Goal: Transaction & Acquisition: Book appointment/travel/reservation

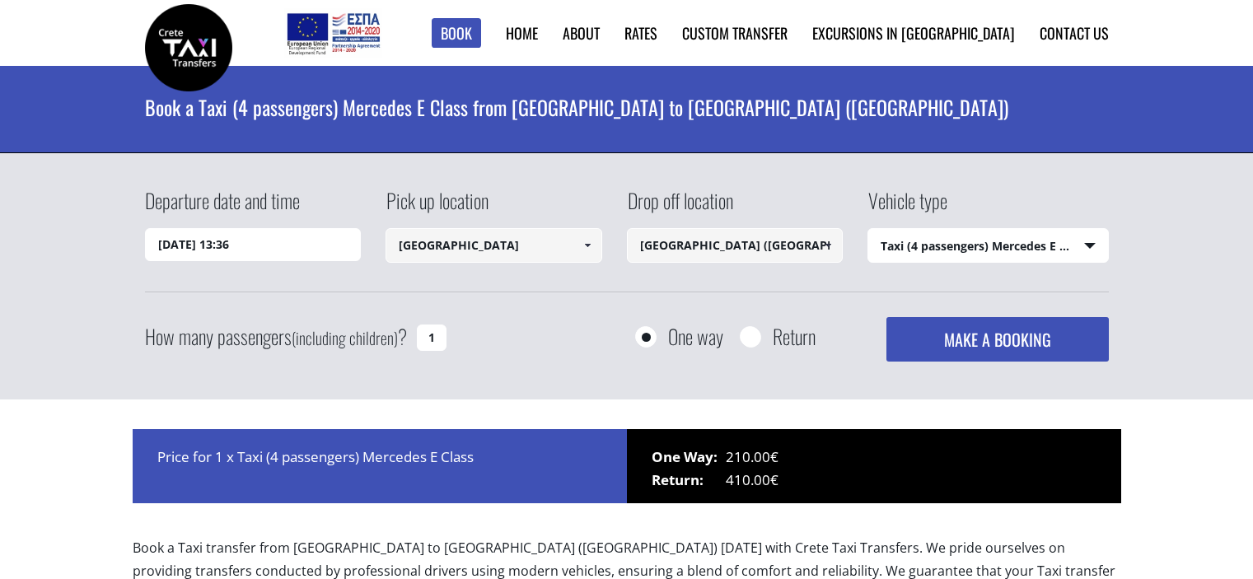
select select "540"
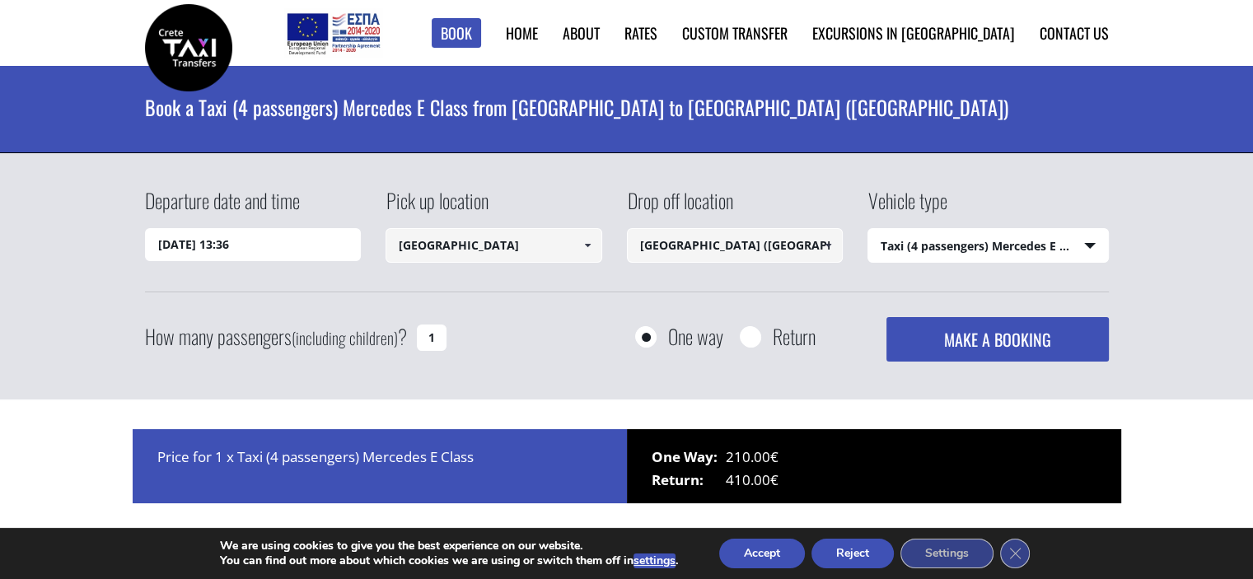
click at [286, 240] on input "23/09/2025 13:36" at bounding box center [253, 244] width 217 height 33
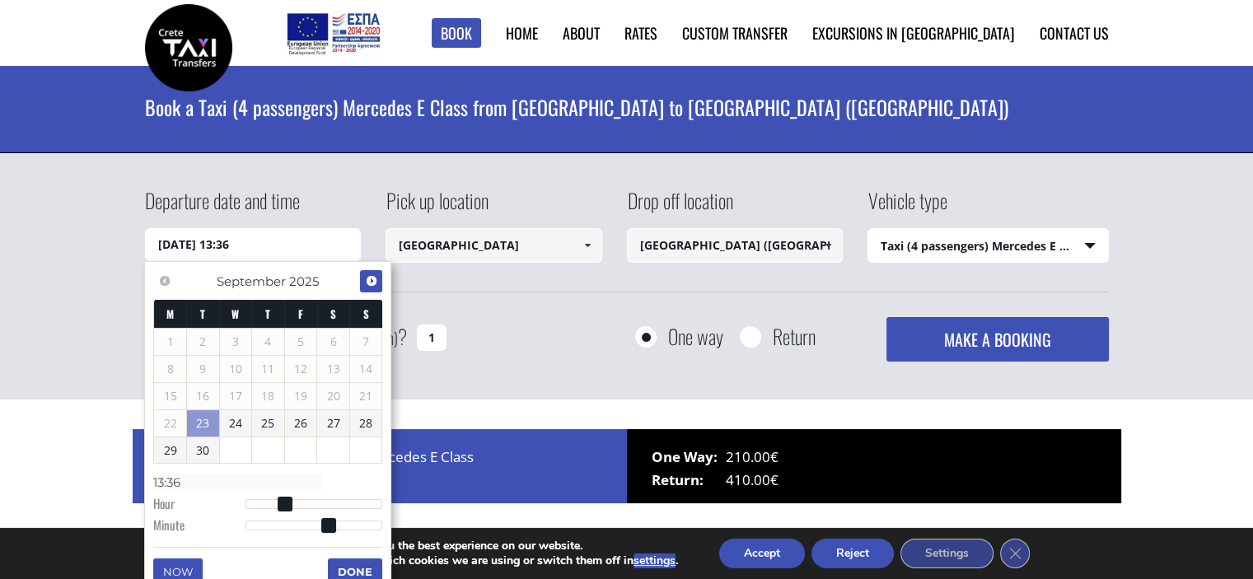
click at [369, 279] on span "Next" at bounding box center [371, 280] width 13 height 13
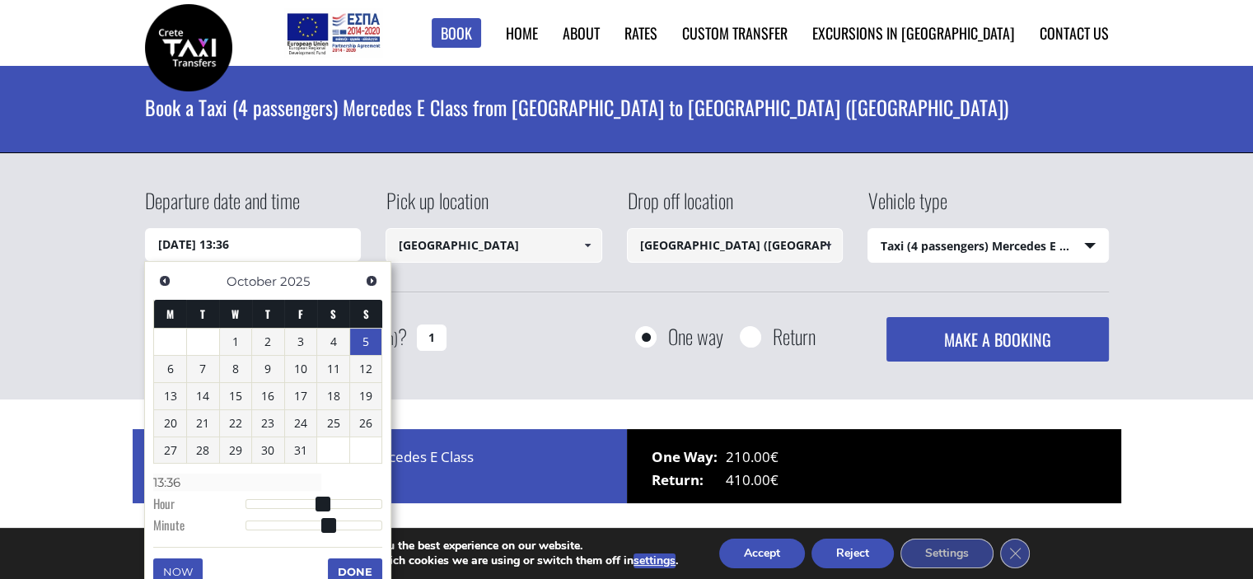
click at [358, 349] on link "5" at bounding box center [366, 342] width 32 height 26
type input "05/10/2025 00:00"
click at [829, 282] on div "Departure date and time 05/10/2025 00:00 Pick up location Chania airport Select…" at bounding box center [627, 239] width 964 height 106
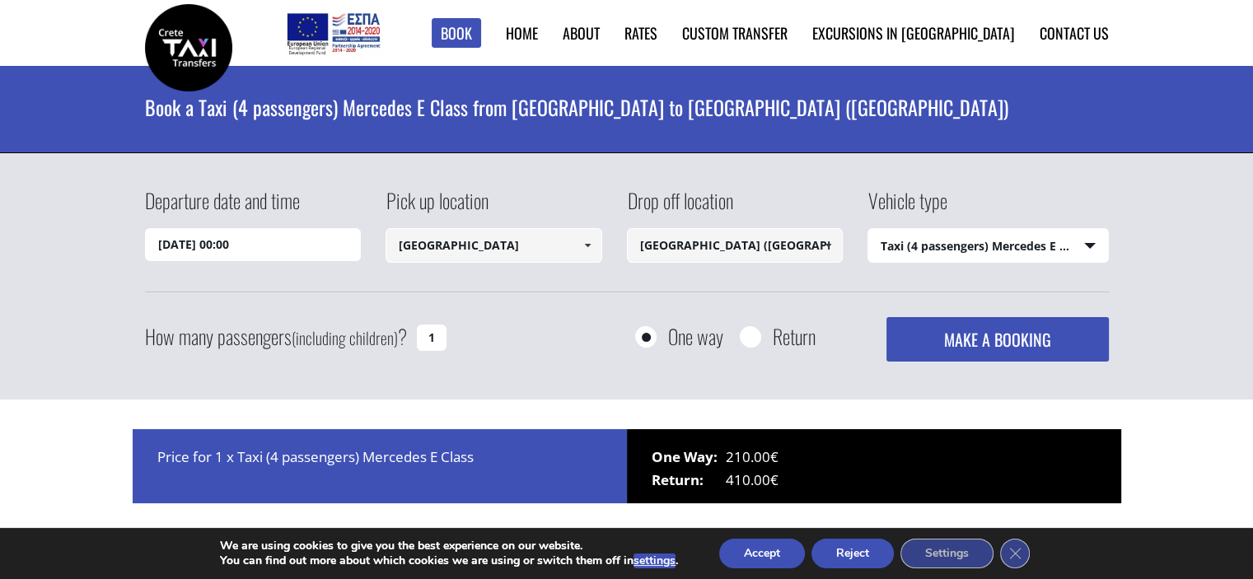
click at [911, 249] on select "Select vehicle type Taxi (4 passengers) Mercedes E Class Mini Van (7 passengers…" at bounding box center [988, 246] width 240 height 35
drag, startPoint x: 436, startPoint y: 334, endPoint x: 409, endPoint y: 333, distance: 26.4
click at [409, 333] on div "How many passengers (including children) ? 1" at bounding box center [314, 337] width 339 height 40
type input "3"
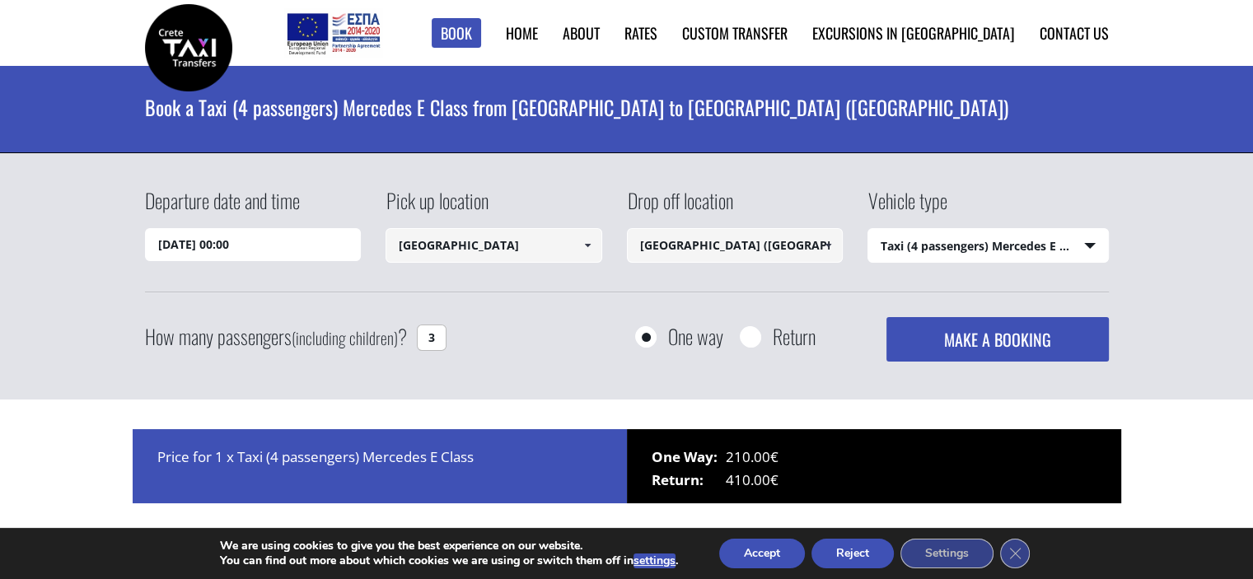
click at [746, 339] on input "Return" at bounding box center [750, 338] width 21 height 21
radio input "true"
type input "[GEOGRAPHIC_DATA] ([GEOGRAPHIC_DATA])"
type input "[GEOGRAPHIC_DATA]"
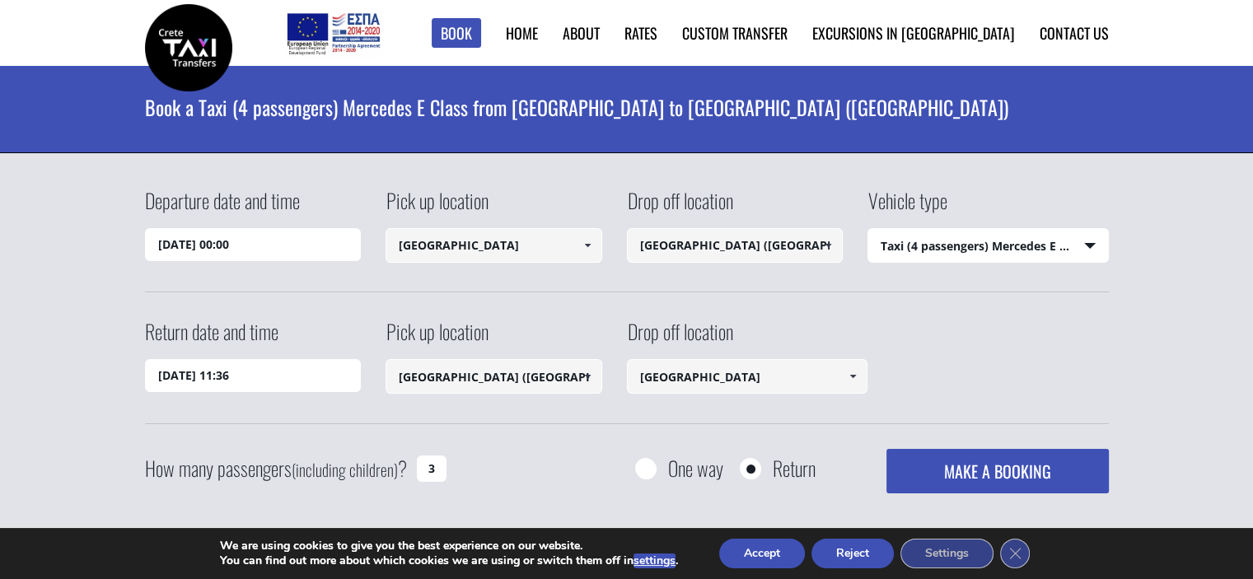
click at [274, 243] on input "05/10/2025 00:00" at bounding box center [253, 244] width 217 height 33
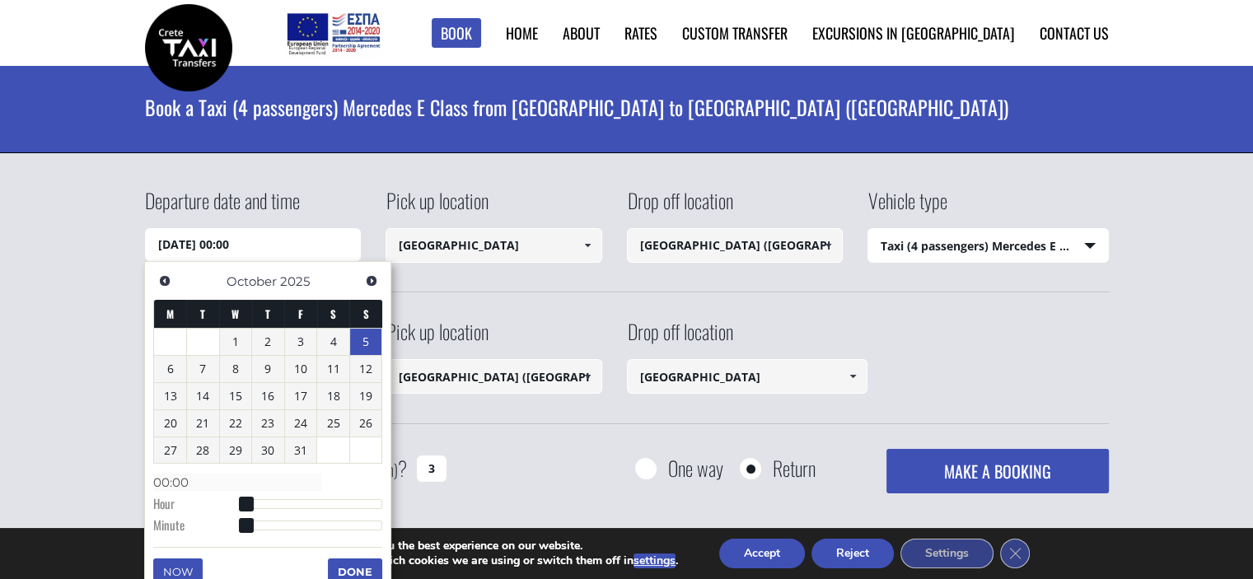
type input "05/10/2025 01:00"
type input "01:00"
type input "05/10/2025 02:00"
type input "02:00"
type input "05/10/2025 03:00"
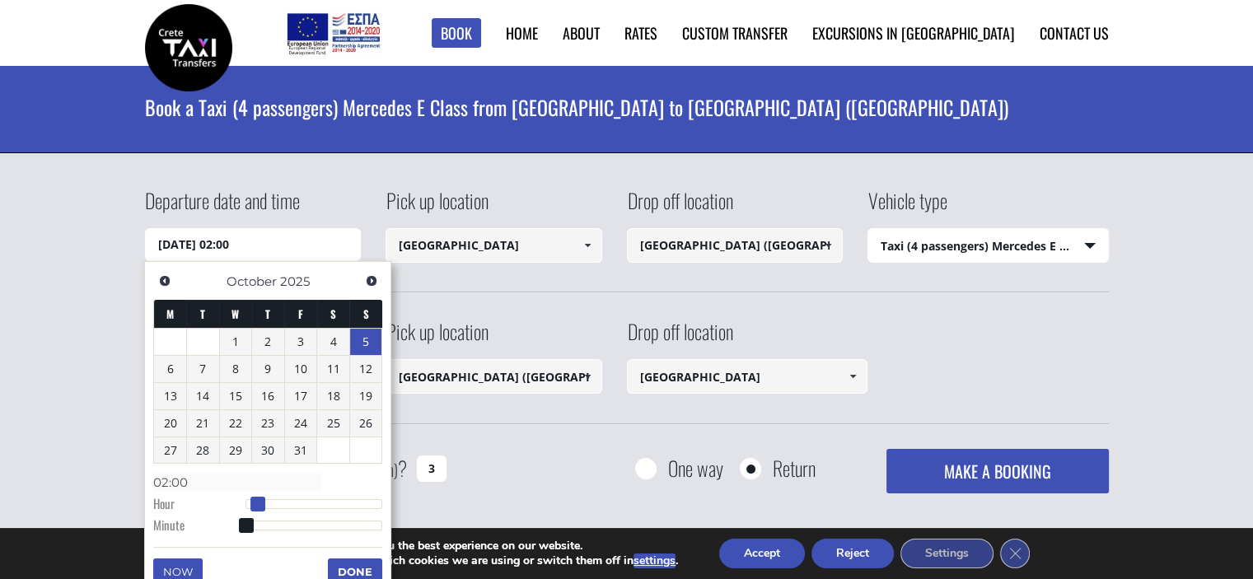
type input "03:00"
type input "05/10/2025 04:00"
type input "04:00"
type input "05/10/2025 05:00"
type input "05:00"
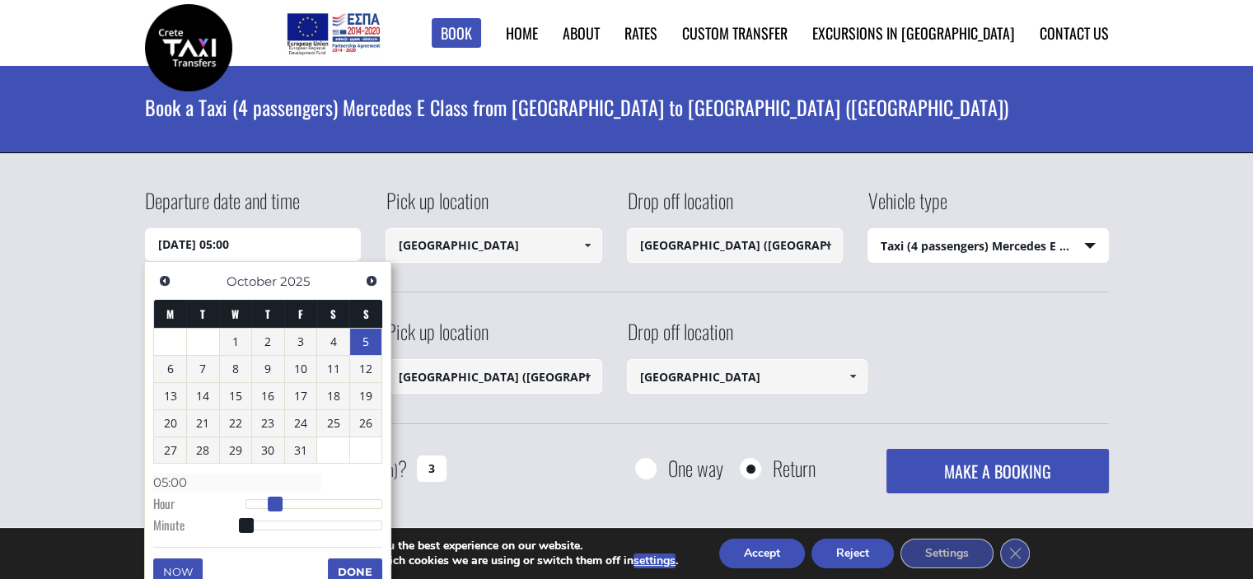
type input "05/10/2025 06:00"
type input "06:00"
type input "05/10/2025 07:00"
type input "07:00"
type input "05/10/2025 08:00"
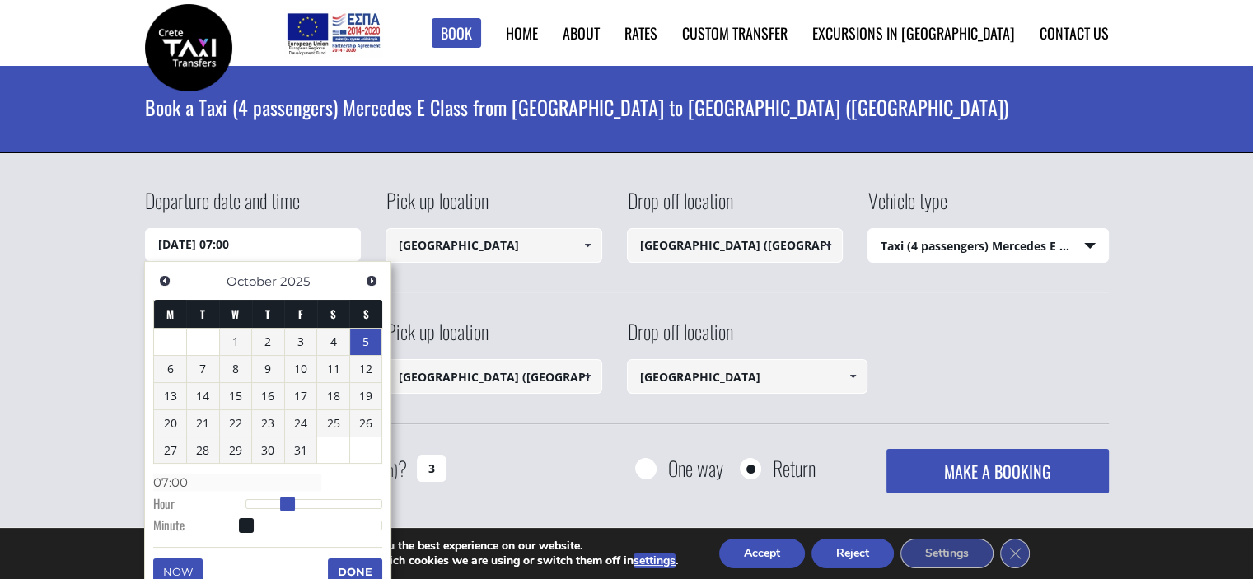
type input "08:00"
type input "05/10/2025 09:00"
type input "09:00"
type input "05/10/2025 10:00"
type input "10:00"
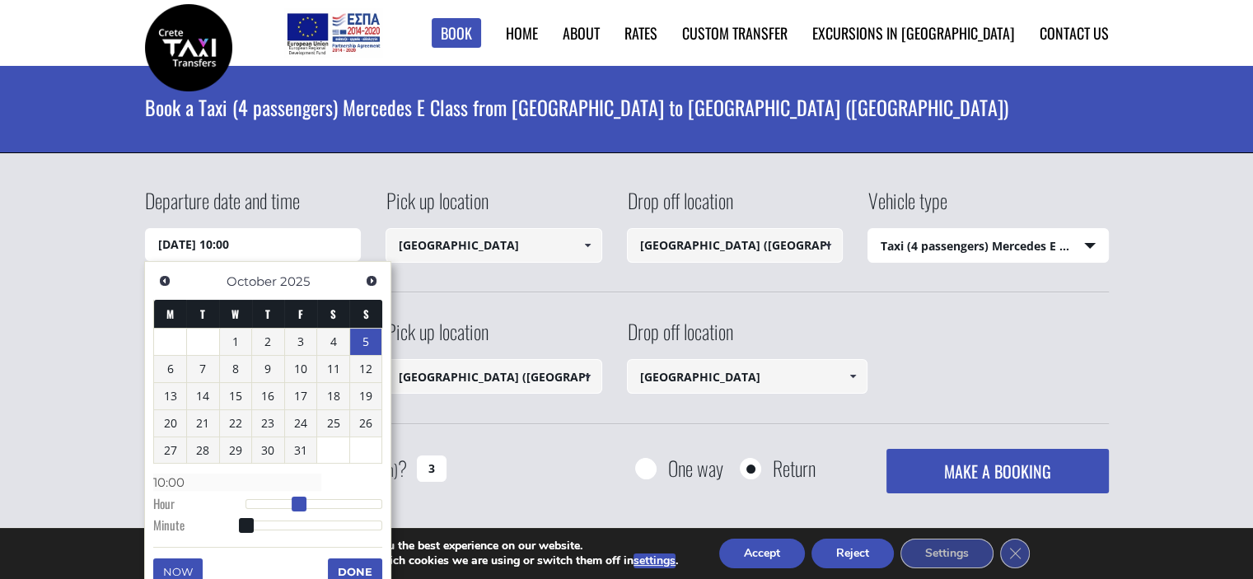
type input "05/10/2025 11:00"
type input "11:00"
type input "05/10/2025 12:00"
type input "12:00"
type input "05/10/2025 13:00"
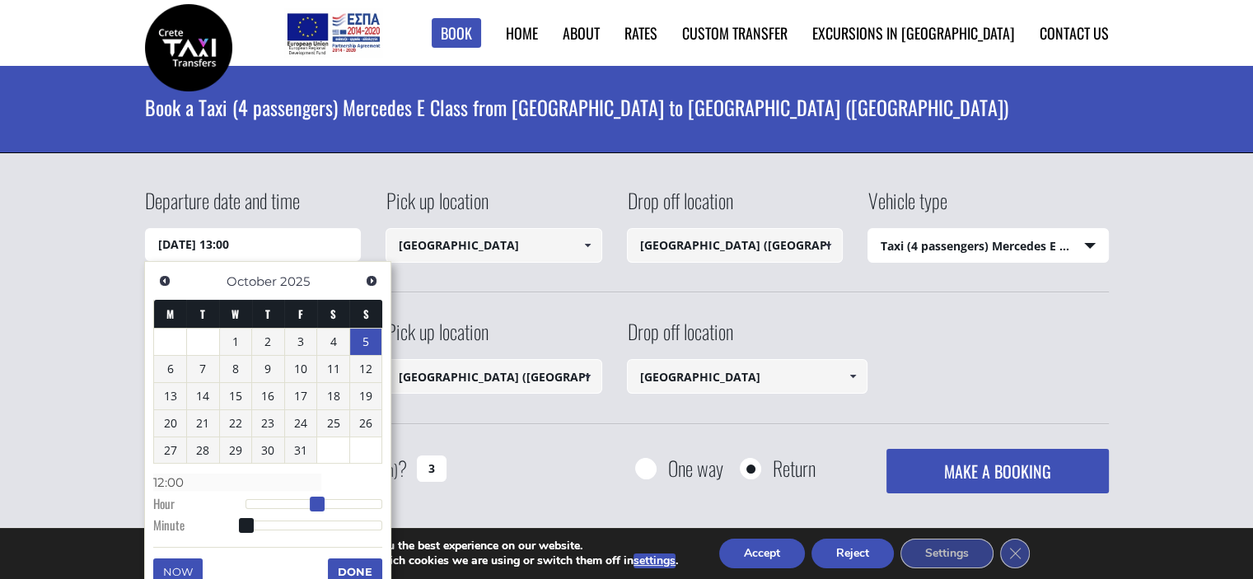
type input "13:00"
type input "05/10/2025 14:00"
type input "14:00"
type input "05/10/2025 15:00"
type input "15:00"
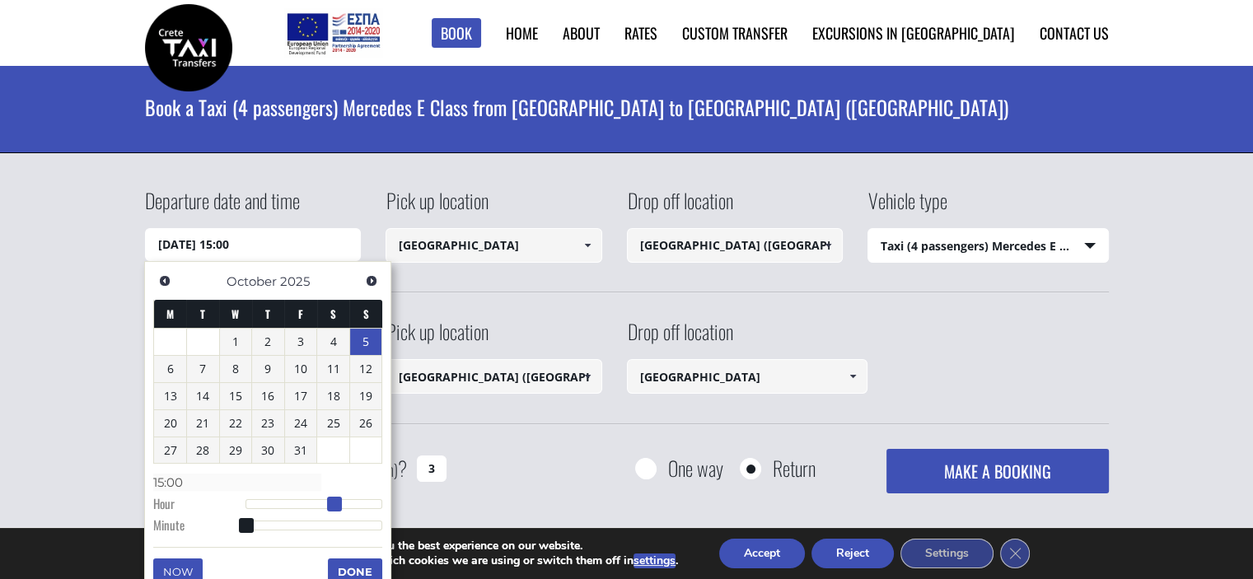
type input "05/10/2025 16:00"
type input "16:00"
type input "05/10/2025 17:00"
type input "17:00"
type input "05/10/2025 16:00"
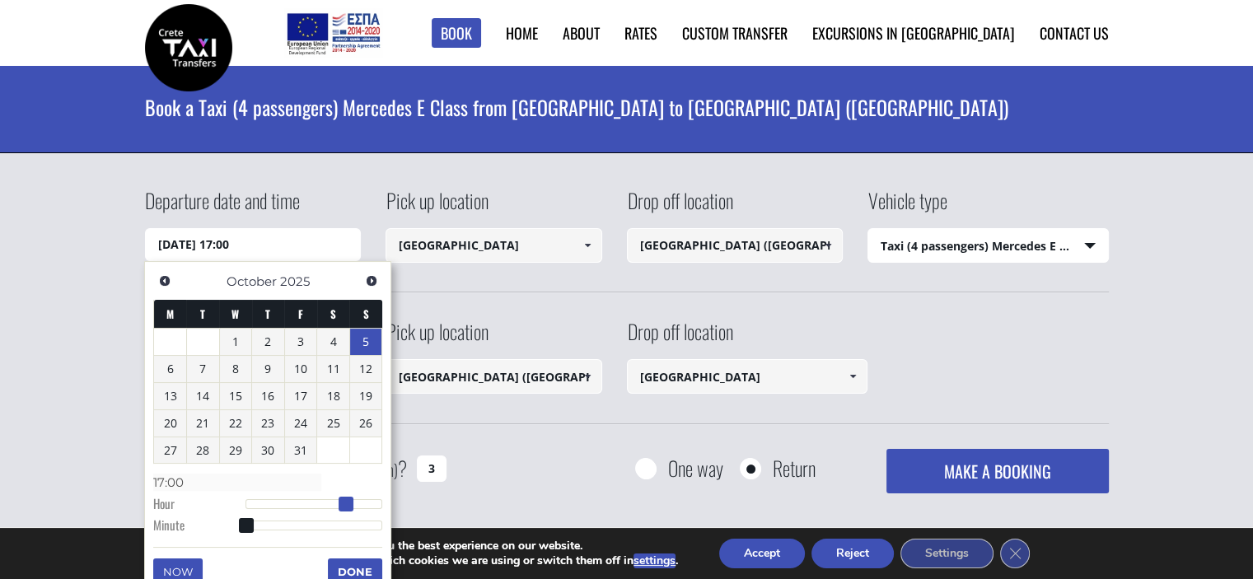
type input "16:00"
drag, startPoint x: 244, startPoint y: 504, endPoint x: 339, endPoint y: 507, distance: 95.6
click at [339, 507] on span at bounding box center [340, 504] width 15 height 15
type input "05/10/2025 16:01"
type input "16:01"
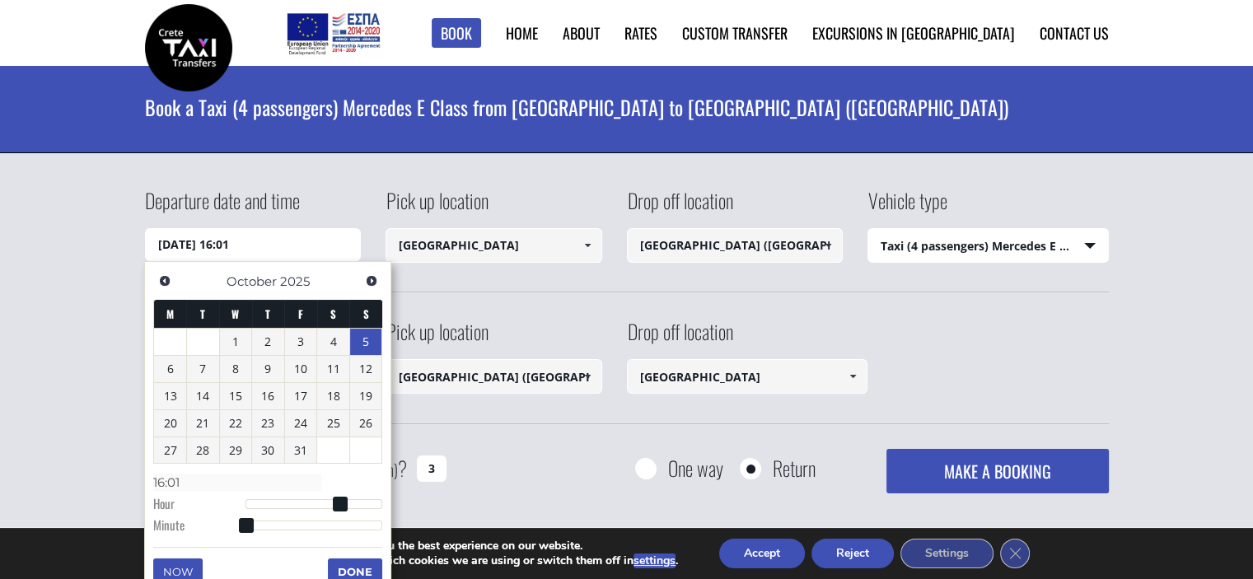
type input "05/10/2025 16:03"
type input "16:03"
type input "05/10/2025 16:05"
type input "16:05"
type input "05/10/2025 16:06"
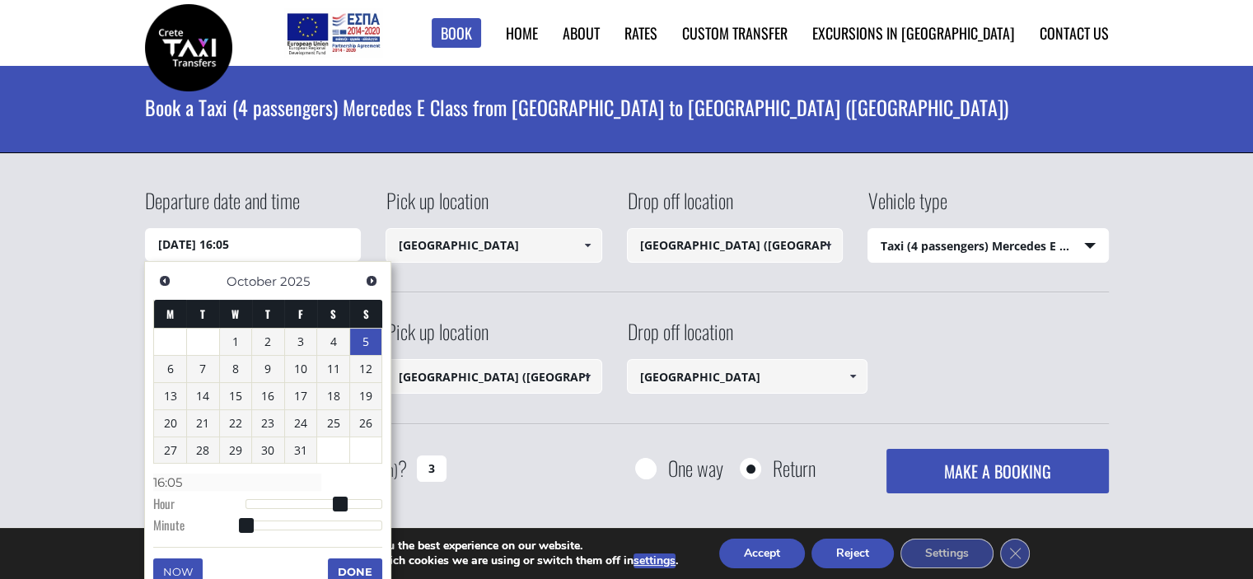
type input "16:06"
type input "05/10/2025 16:07"
type input "16:07"
type input "05/10/2025 16:09"
type input "16:09"
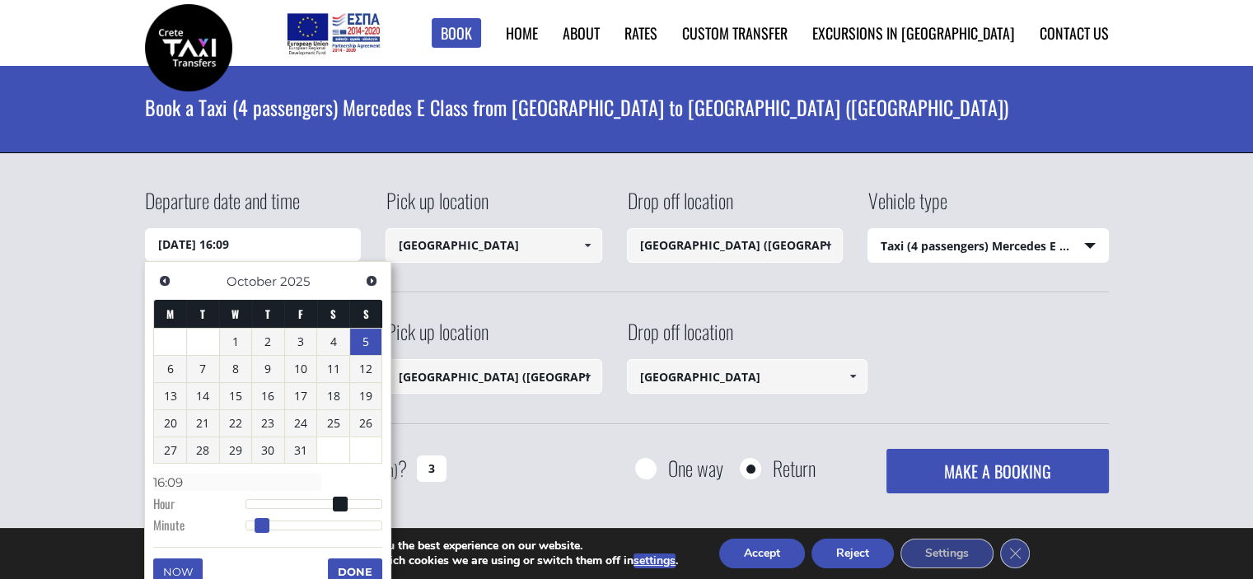
type input "05/10/2025 16:10"
type input "16:10"
type input "05/10/2025 16:12"
type input "16:12"
type input "05/10/2025 16:13"
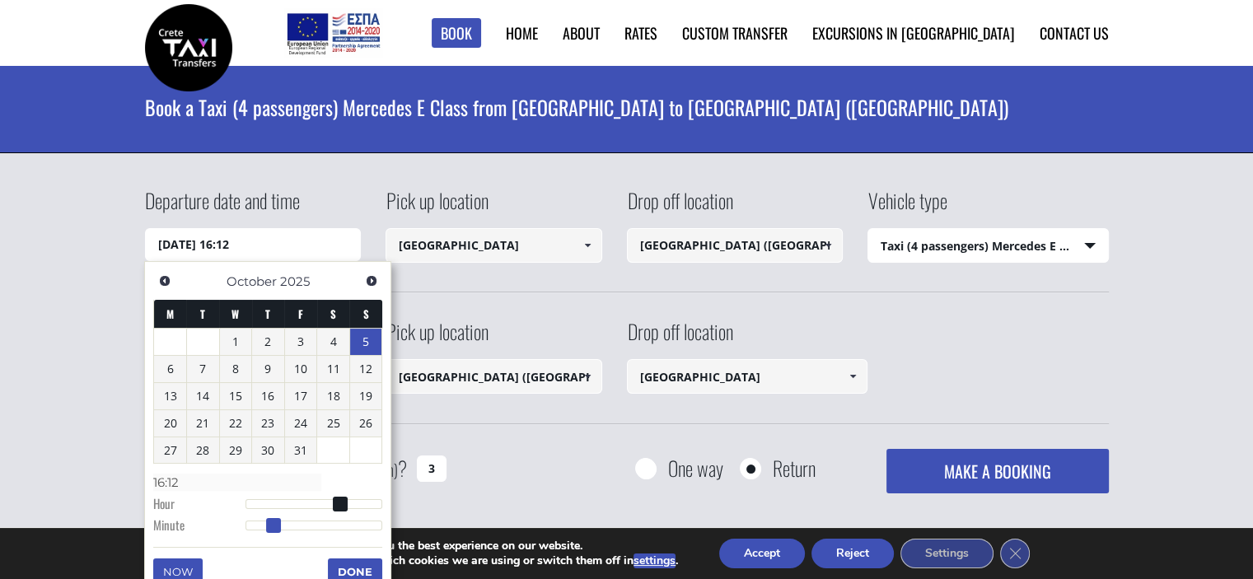
type input "16:13"
type input "05/10/2025 16:14"
type input "16:14"
type input "05/10/2025 16:15"
type input "16:15"
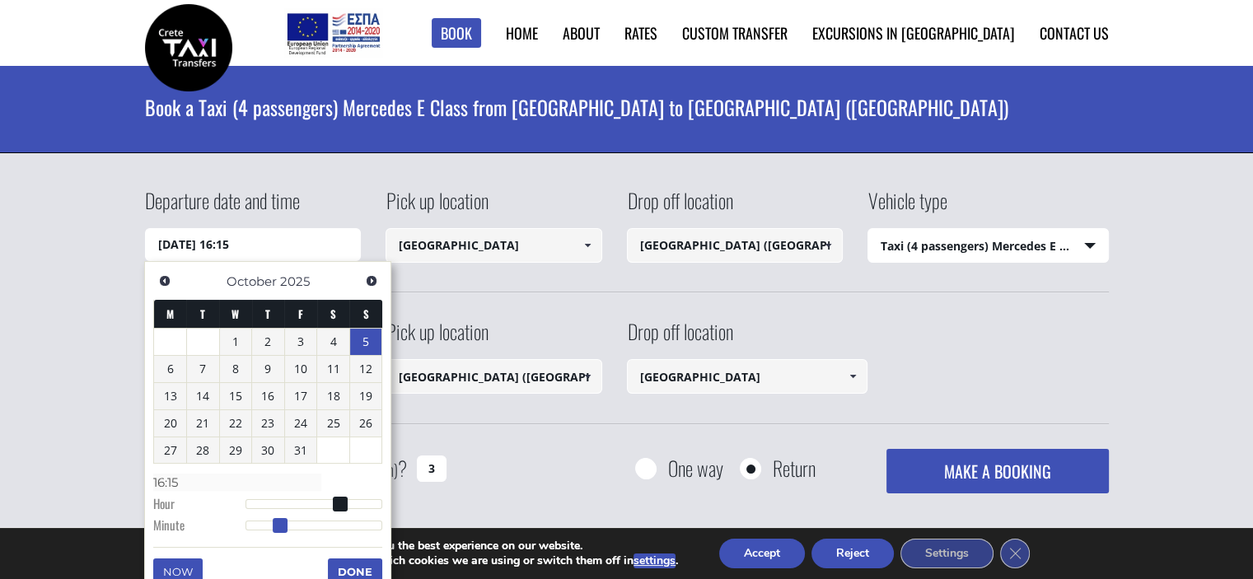
drag, startPoint x: 247, startPoint y: 522, endPoint x: 281, endPoint y: 525, distance: 33.9
click at [281, 525] on span at bounding box center [280, 525] width 15 height 15
click at [358, 566] on button "Done" at bounding box center [355, 572] width 54 height 26
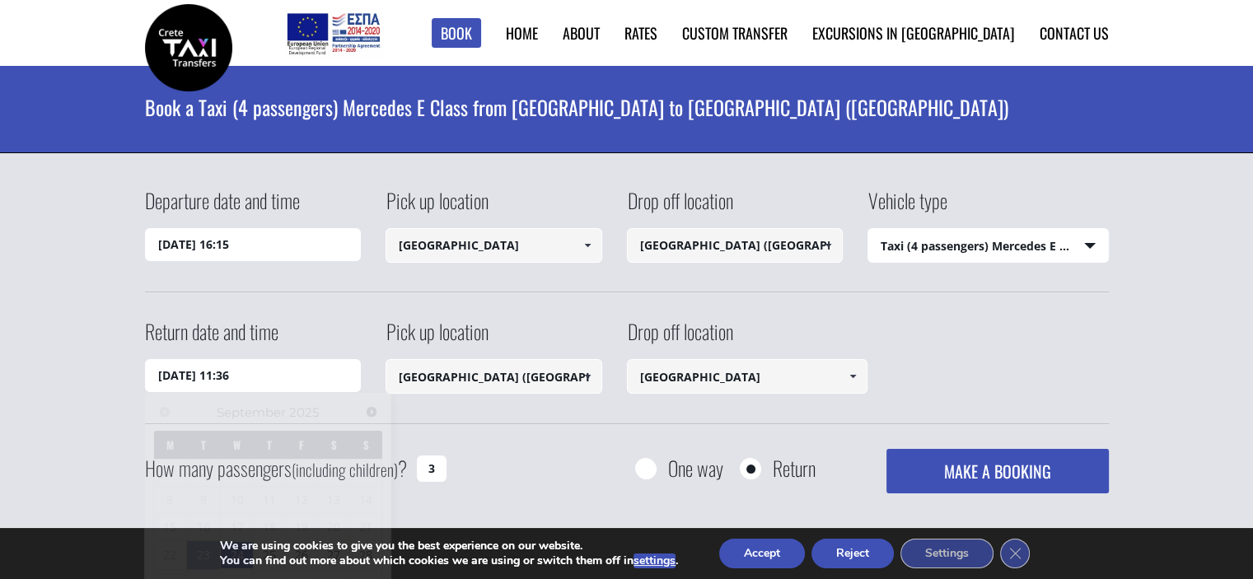
click at [274, 379] on input "24/09/2025 11:36" at bounding box center [253, 375] width 217 height 33
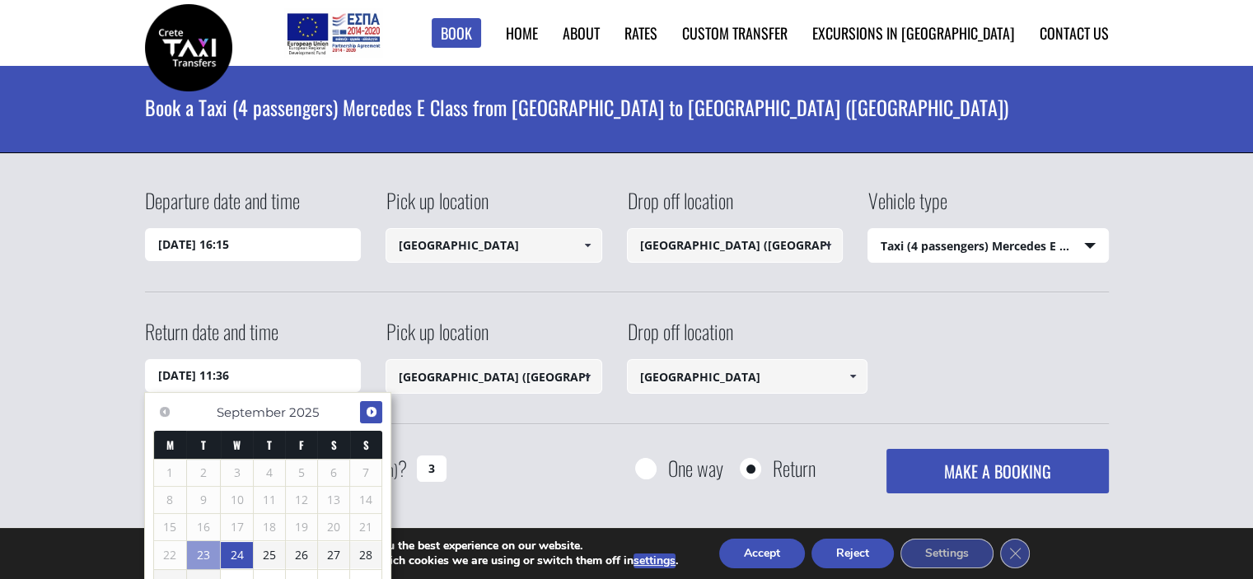
click at [376, 414] on span "Next" at bounding box center [371, 411] width 13 height 13
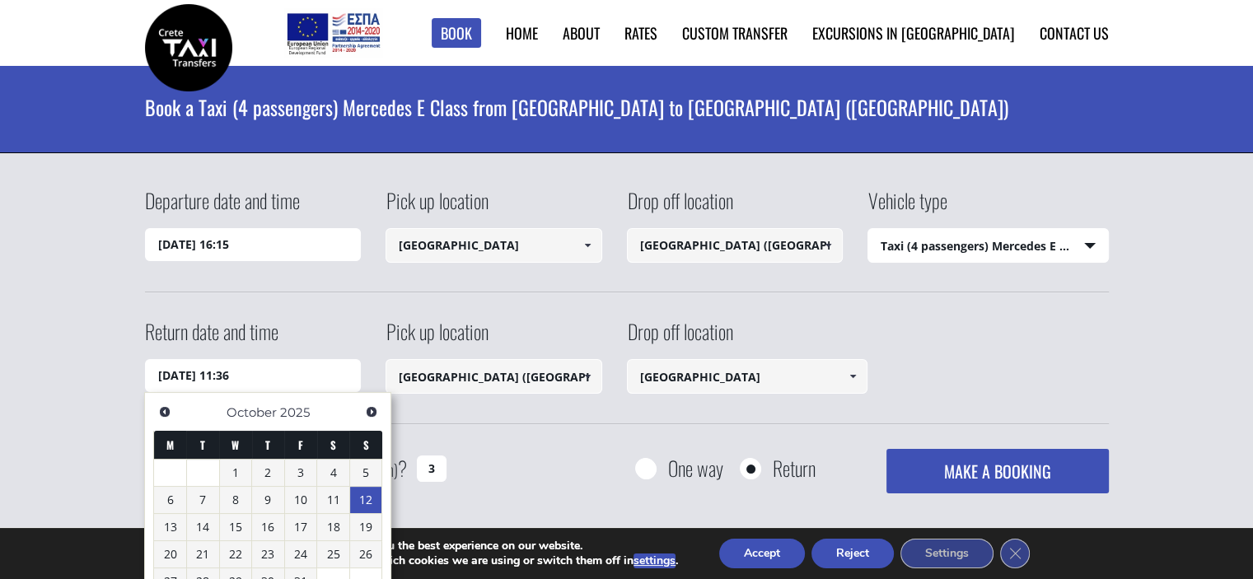
click at [359, 490] on link "12" at bounding box center [366, 500] width 32 height 26
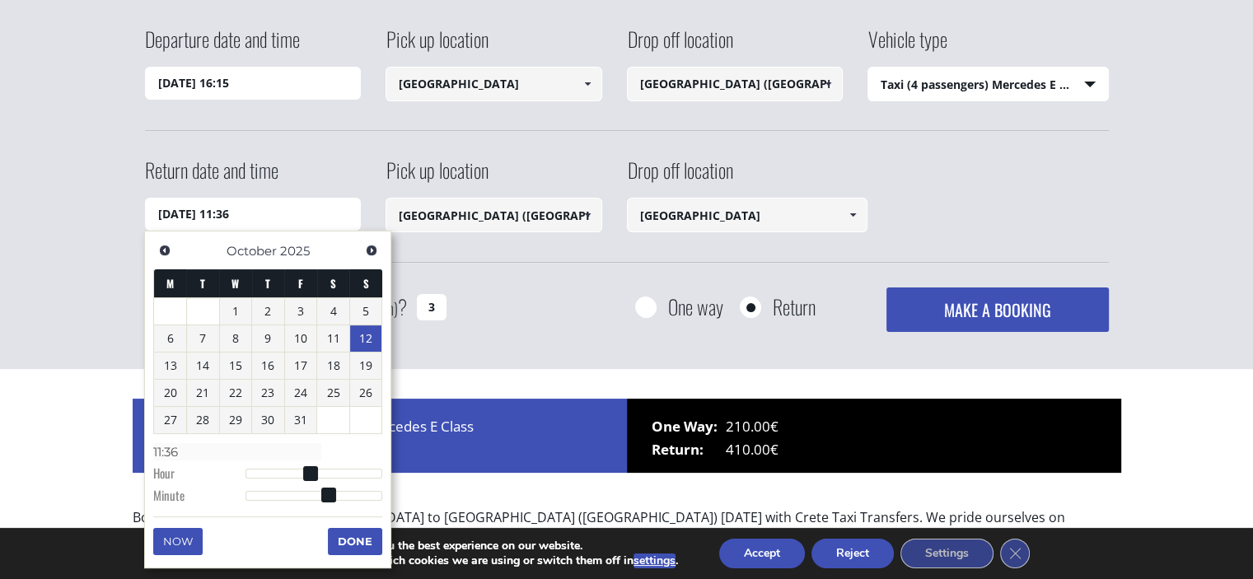
scroll to position [165, 0]
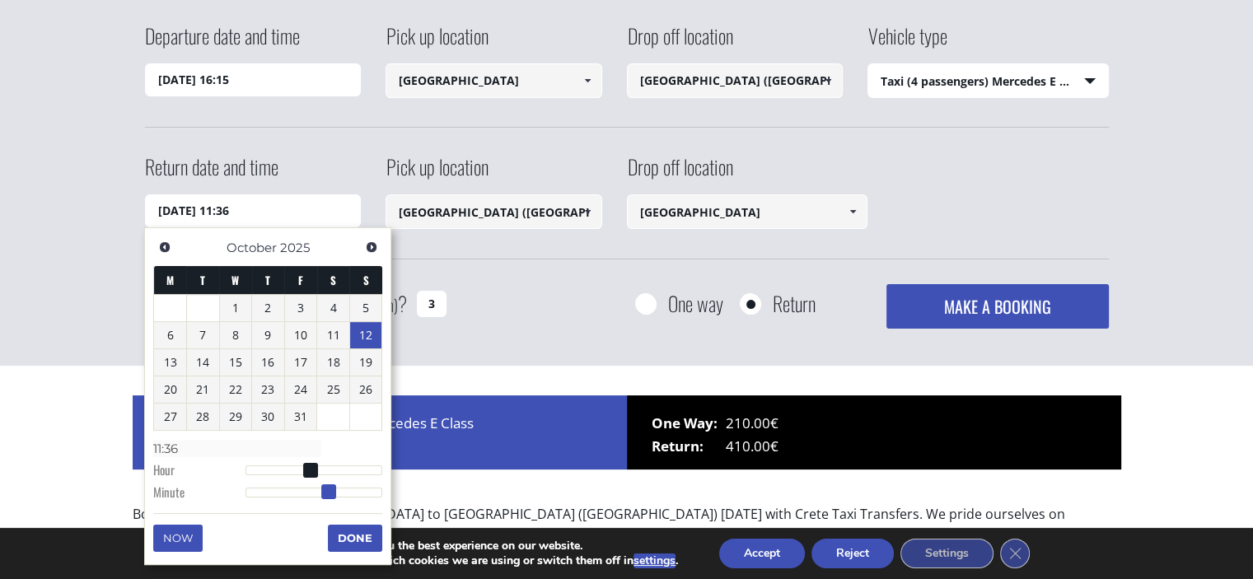
type input "12/10/2025 11:35"
type input "11:35"
type input "12/10/2025 11:34"
type input "11:34"
type input "12/10/2025 11:33"
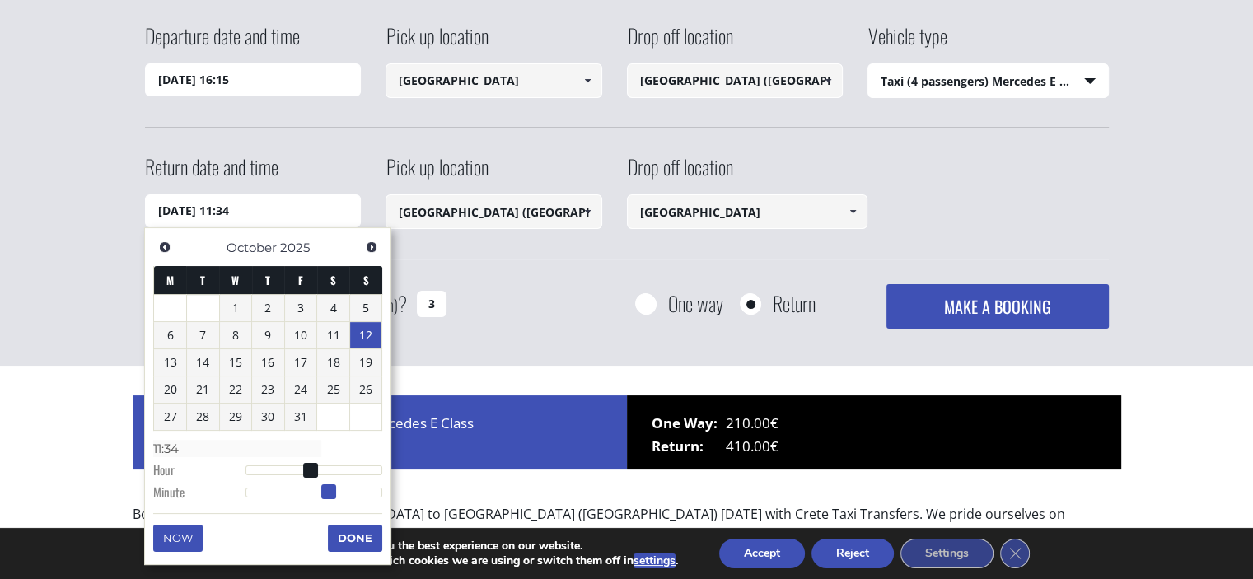
type input "11:33"
type input "12/10/2025 11:32"
type input "11:32"
type input "12/10/2025 11:31"
type input "11:31"
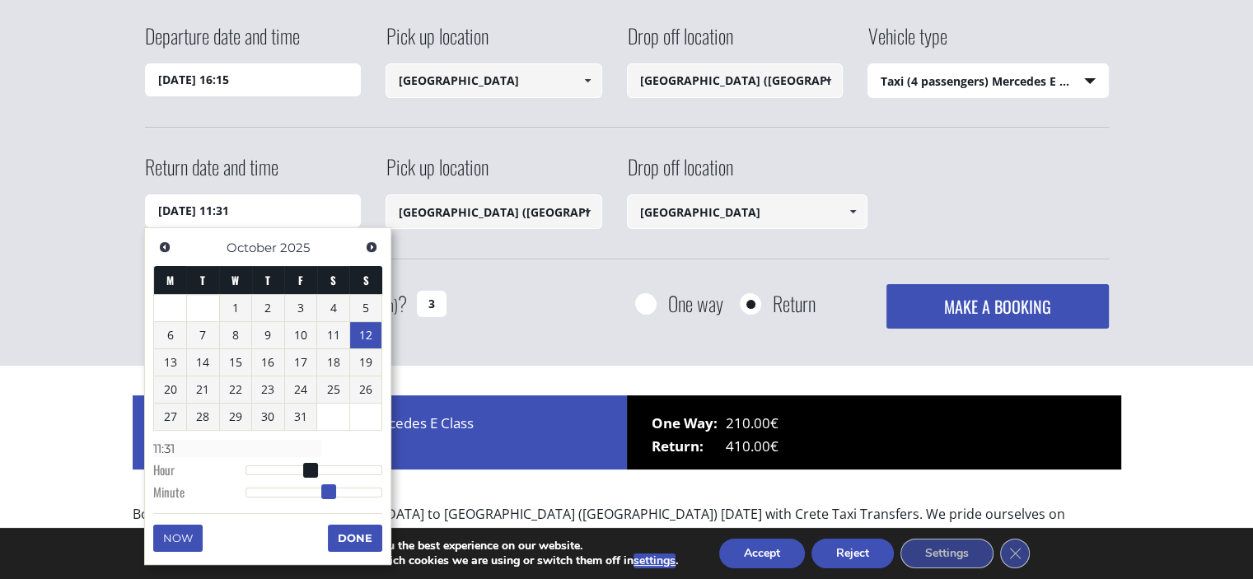
type input "12/10/2025 11:30"
type input "11:30"
type input "12/10/2025 11:29"
type input "11:29"
type input "12/10/2025 11:28"
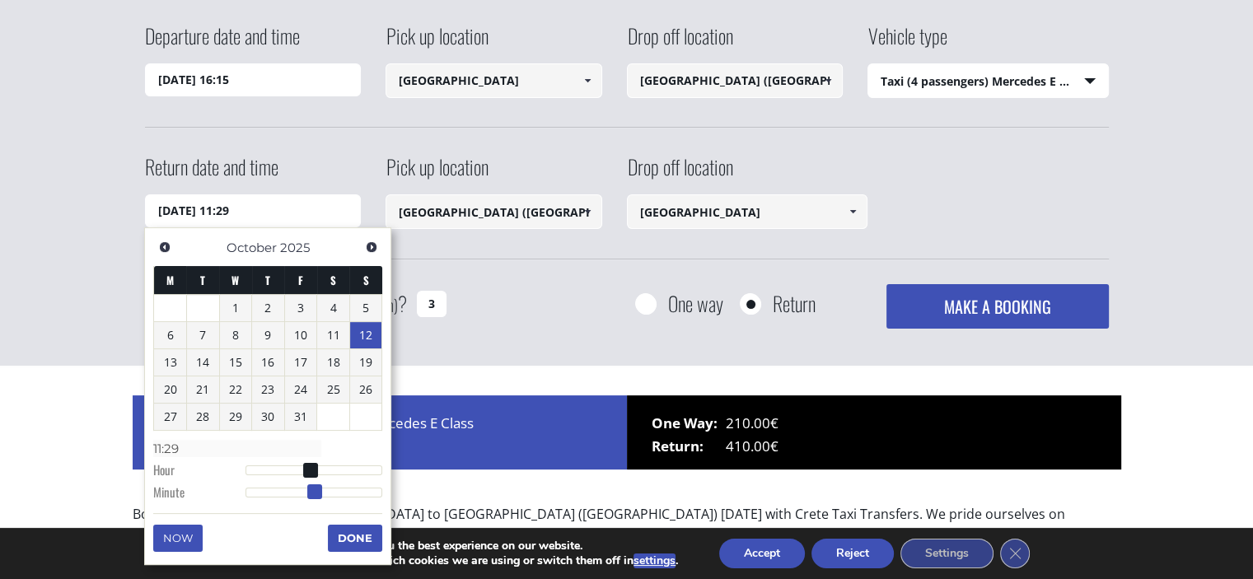
type input "11:28"
type input "12/10/2025 11:27"
type input "11:27"
type input "12/10/2025 11:26"
type input "11:26"
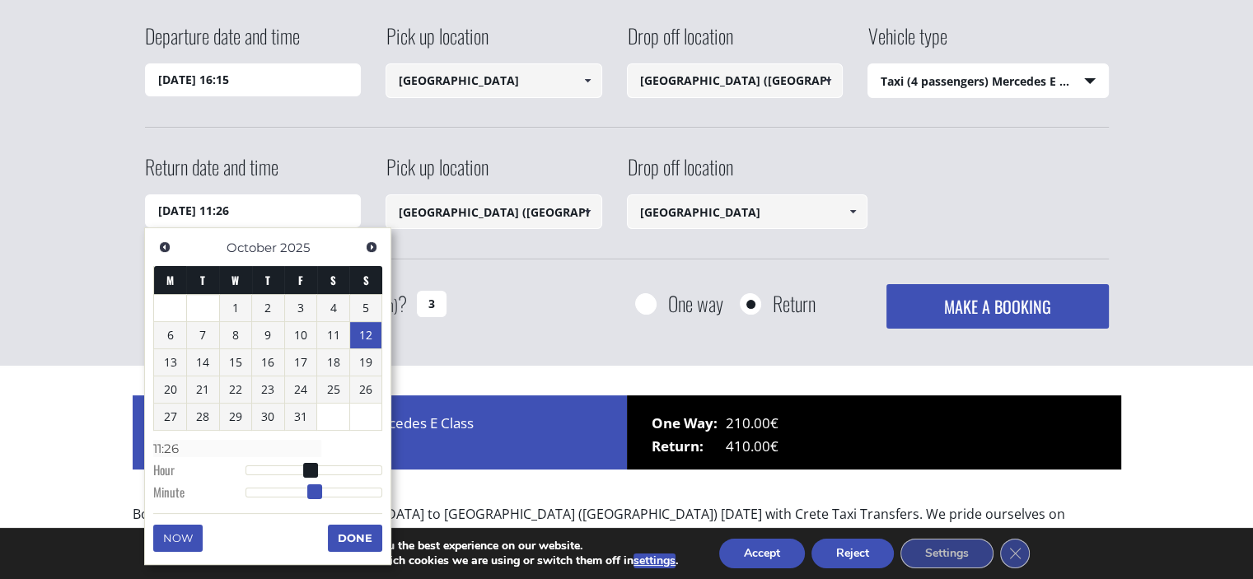
type input "12/10/2025 11:25"
type input "11:25"
type input "12/10/2025 11:24"
type input "11:24"
type input "12/10/2025 11:23"
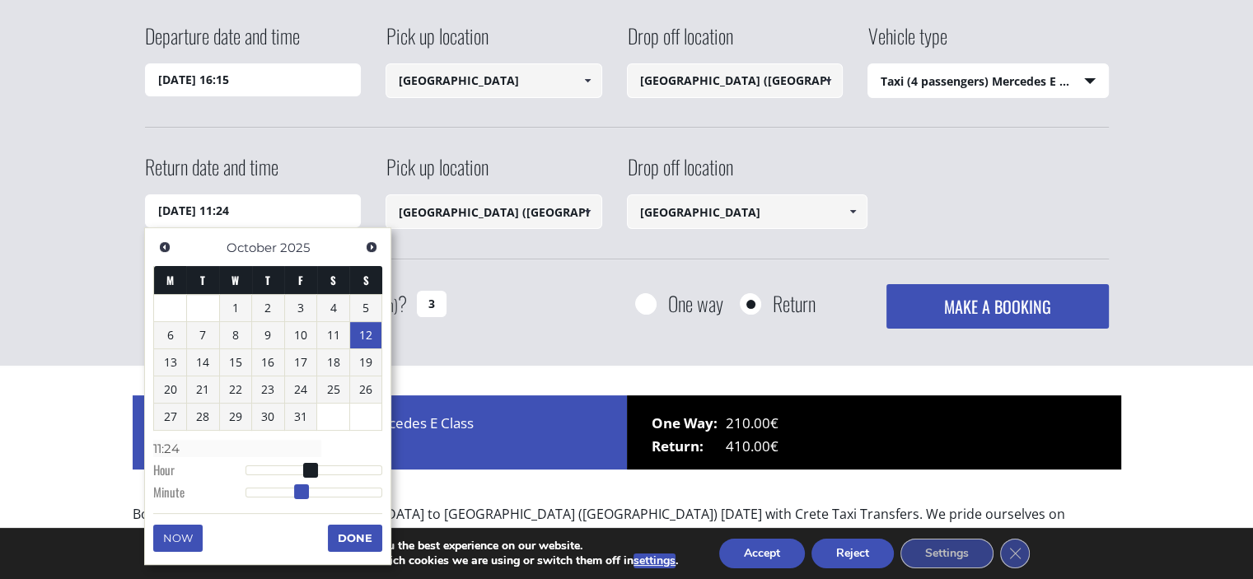
type input "11:23"
type input "12/10/2025 11:22"
type input "11:22"
type input "12/10/2025 11:21"
type input "11:21"
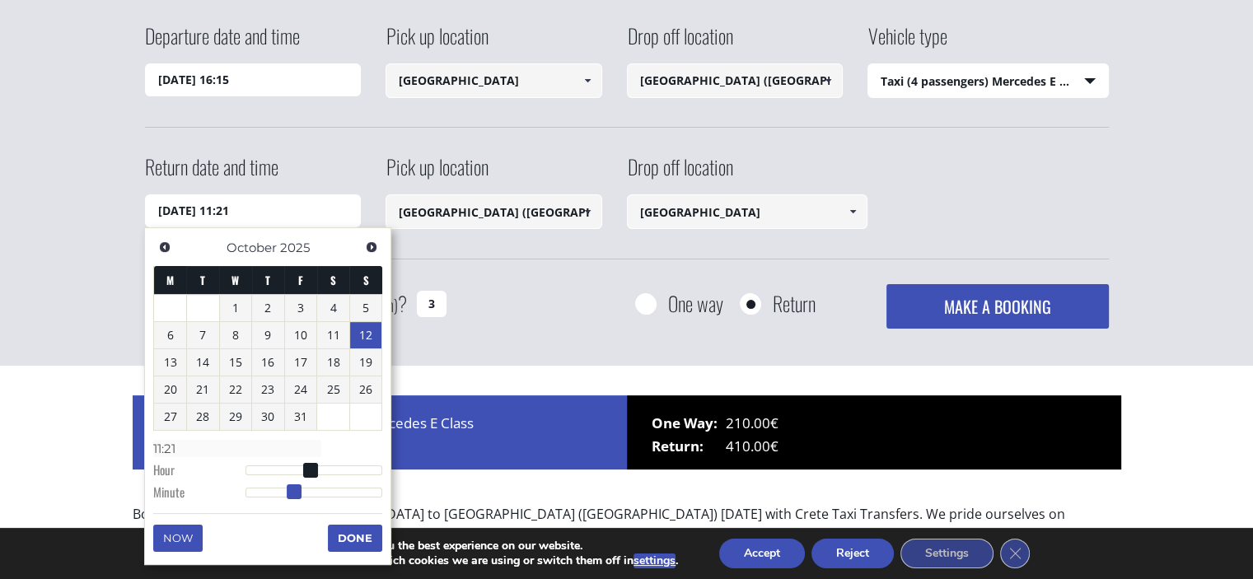
type input "12/10/2025 11:20"
type input "11:20"
type input "12/10/2025 11:19"
type input "11:19"
type input "12/10/2025 11:18"
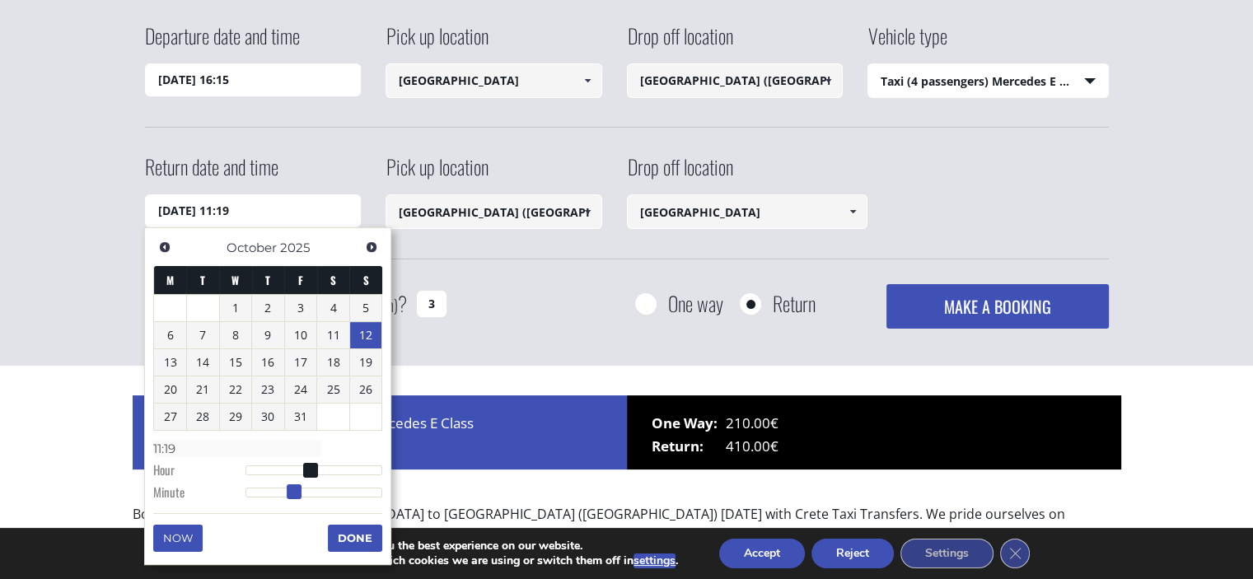
type input "11:18"
type input "12/10/2025 11:17"
type input "11:17"
type input "12/10/2025 11:16"
type input "11:16"
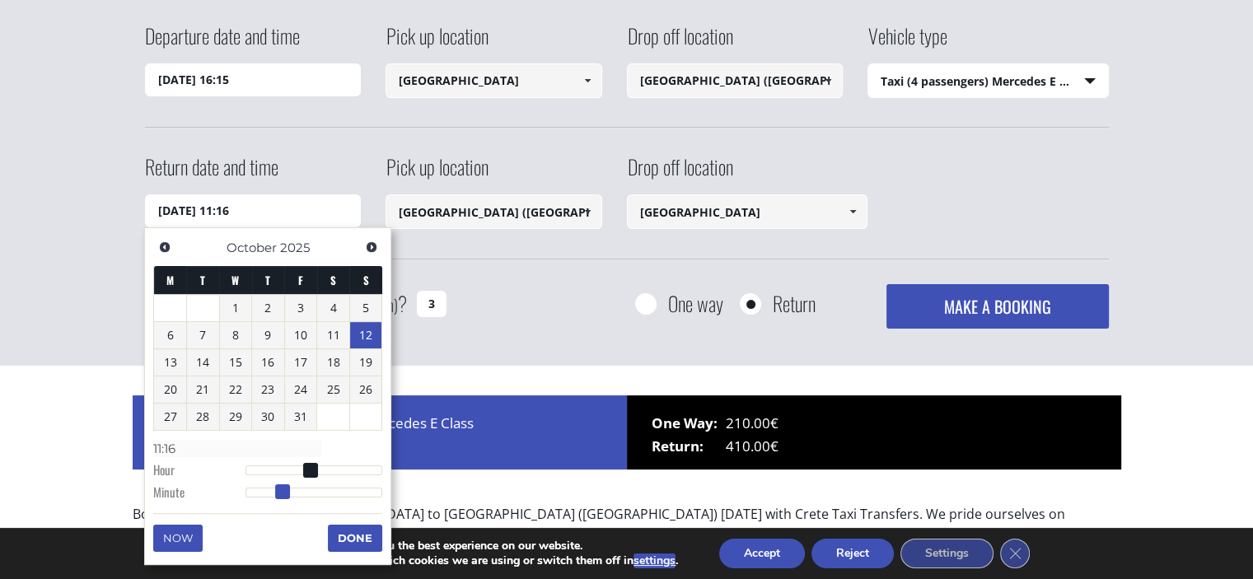
type input "12/10/2025 11:15"
type input "11:15"
drag, startPoint x: 327, startPoint y: 493, endPoint x: 279, endPoint y: 490, distance: 47.9
click at [279, 490] on span at bounding box center [280, 491] width 15 height 15
click at [352, 535] on button "Done" at bounding box center [355, 538] width 54 height 26
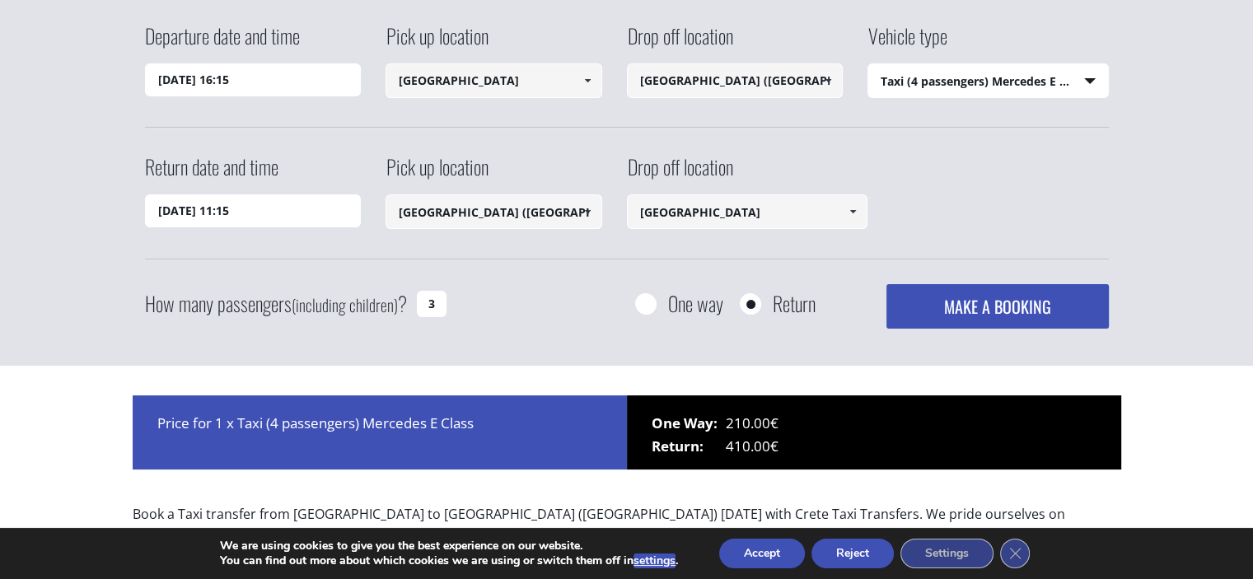
click at [999, 303] on button "MAKE A BOOKING" at bounding box center [998, 306] width 222 height 44
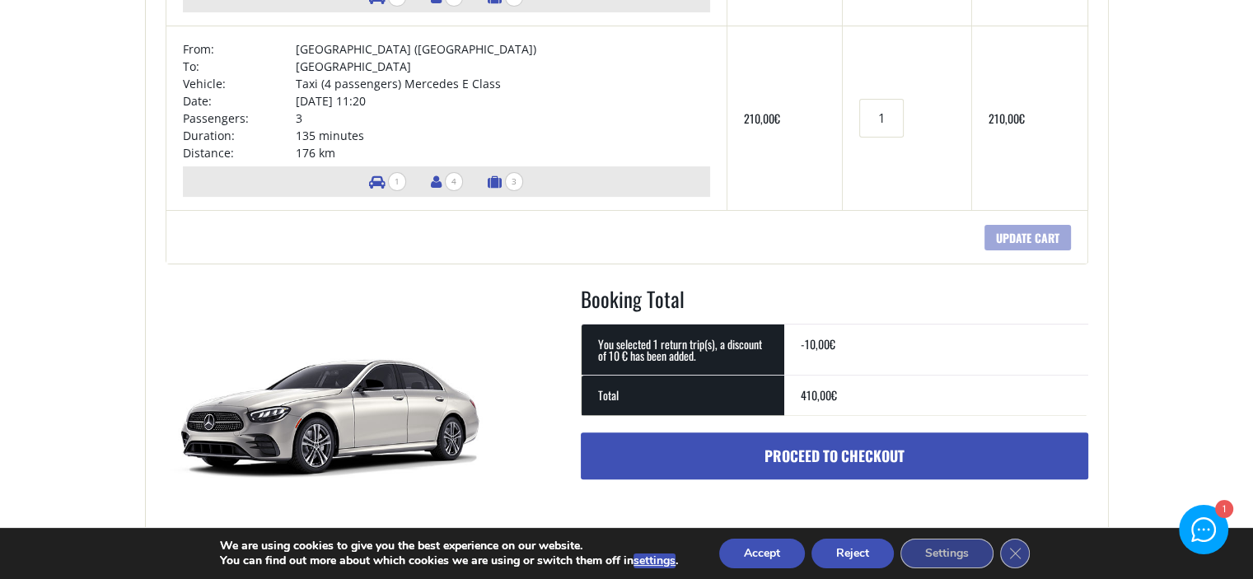
scroll to position [247, 0]
